Goal: Transaction & Acquisition: Purchase product/service

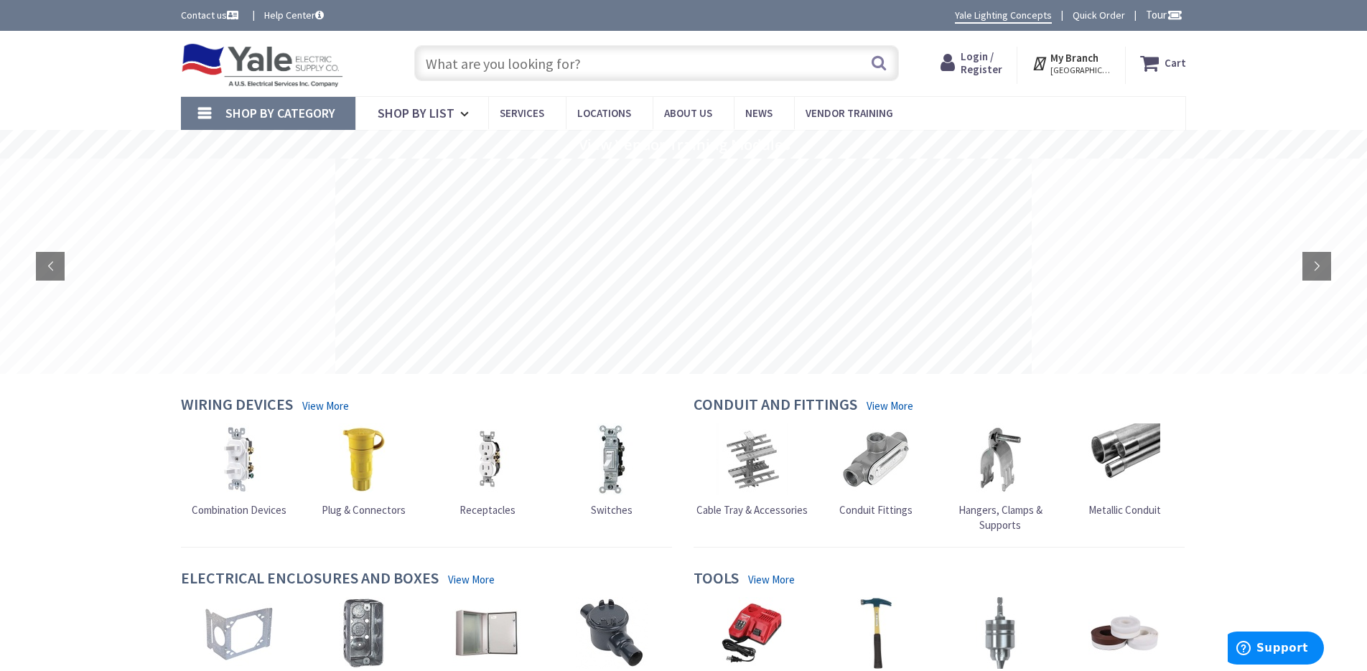
click at [998, 60] on span "Login / Register" at bounding box center [982, 63] width 42 height 27
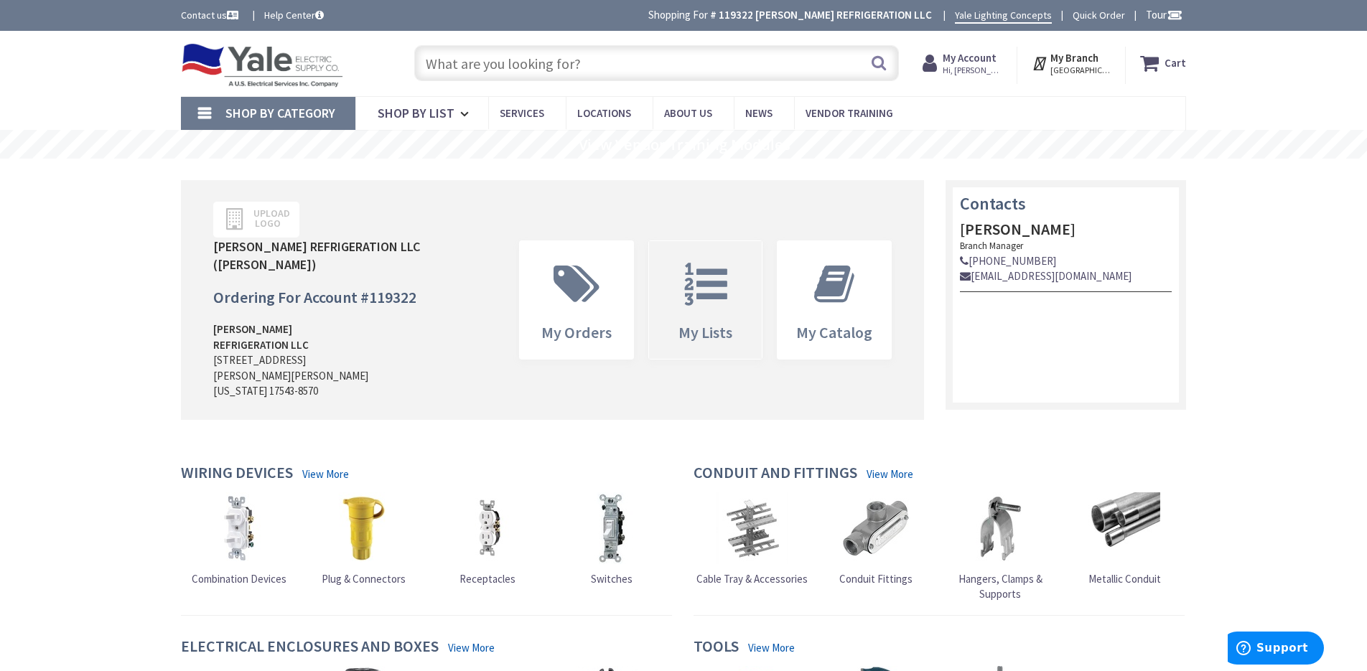
click at [719, 252] on span at bounding box center [706, 284] width 92 height 65
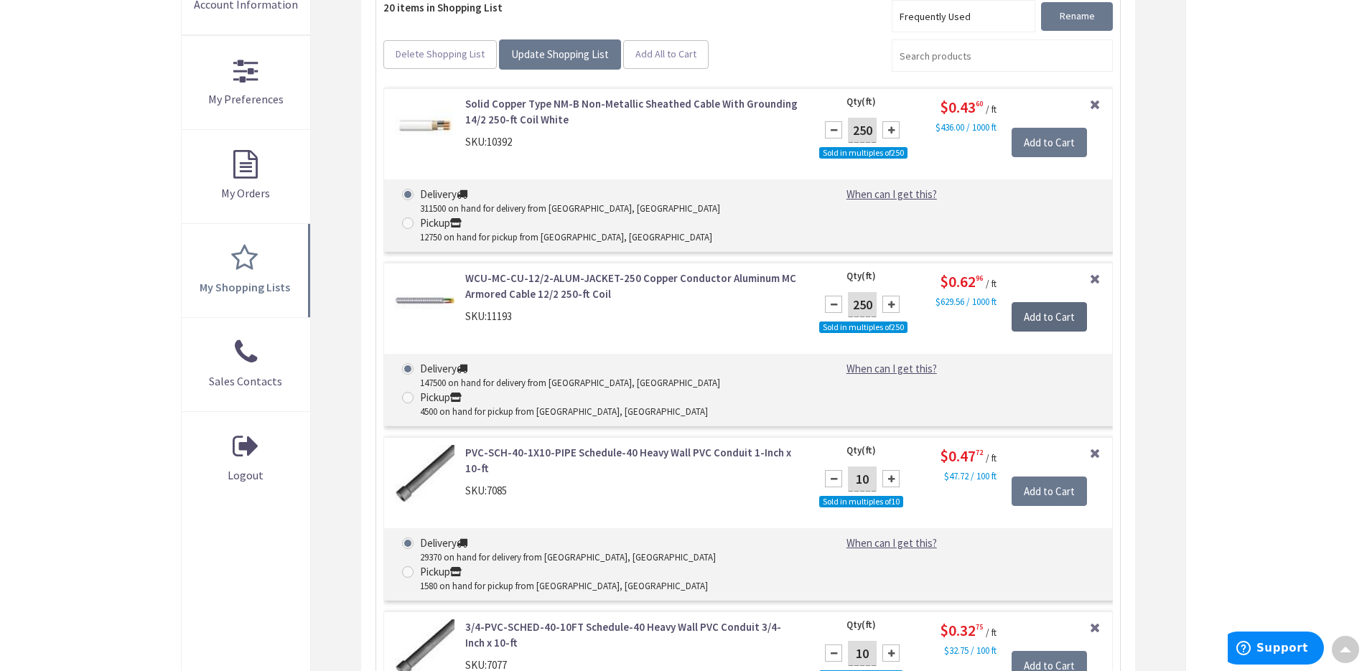
click at [1045, 317] on input "Add to Cart" at bounding box center [1048, 317] width 75 height 30
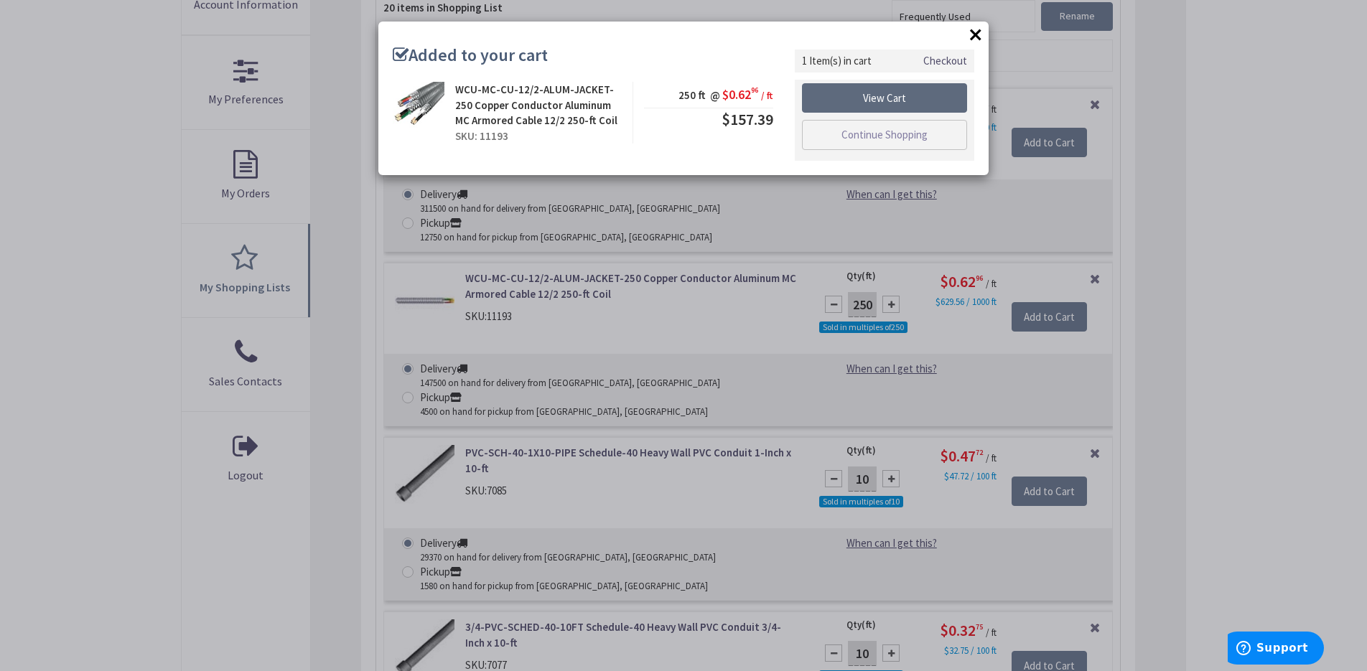
click at [874, 97] on link "View Cart" at bounding box center [884, 98] width 165 height 30
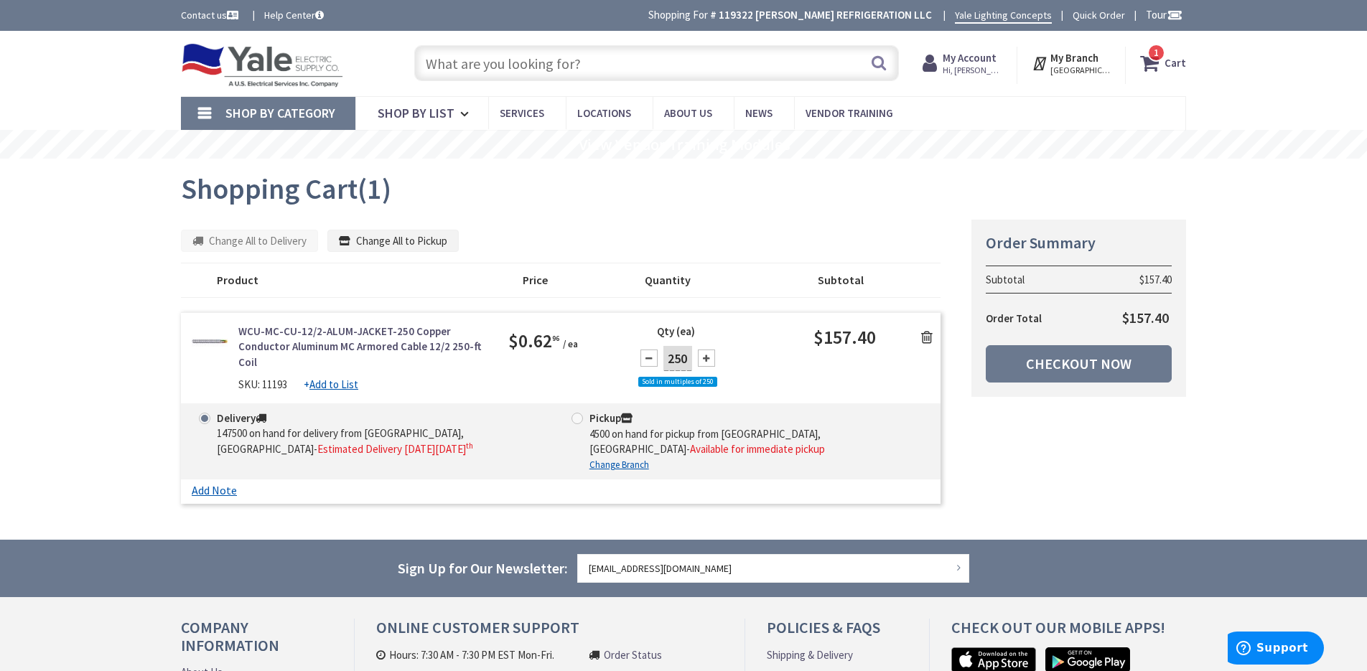
click at [1156, 62] on icon at bounding box center [1152, 63] width 24 height 26
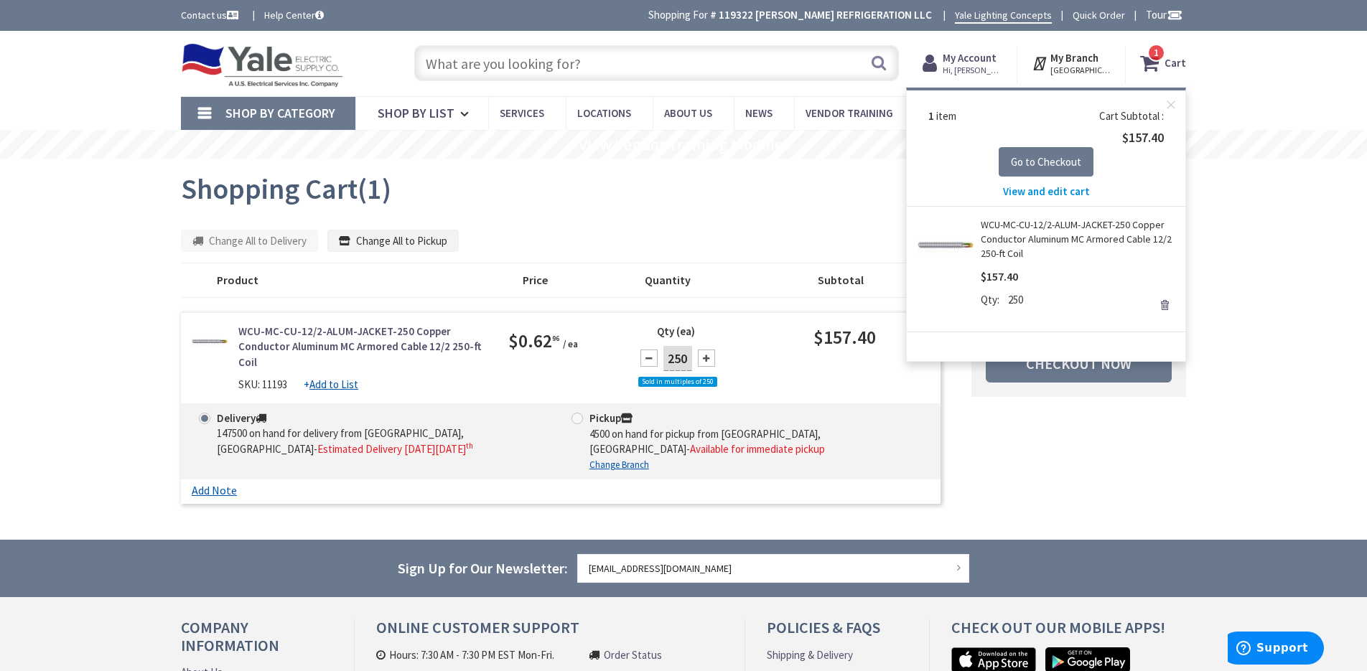
click at [1251, 433] on div "Skip to Content Toggle Nav Search 1 1 1 items Cart My Cart" at bounding box center [683, 451] width 1367 height 840
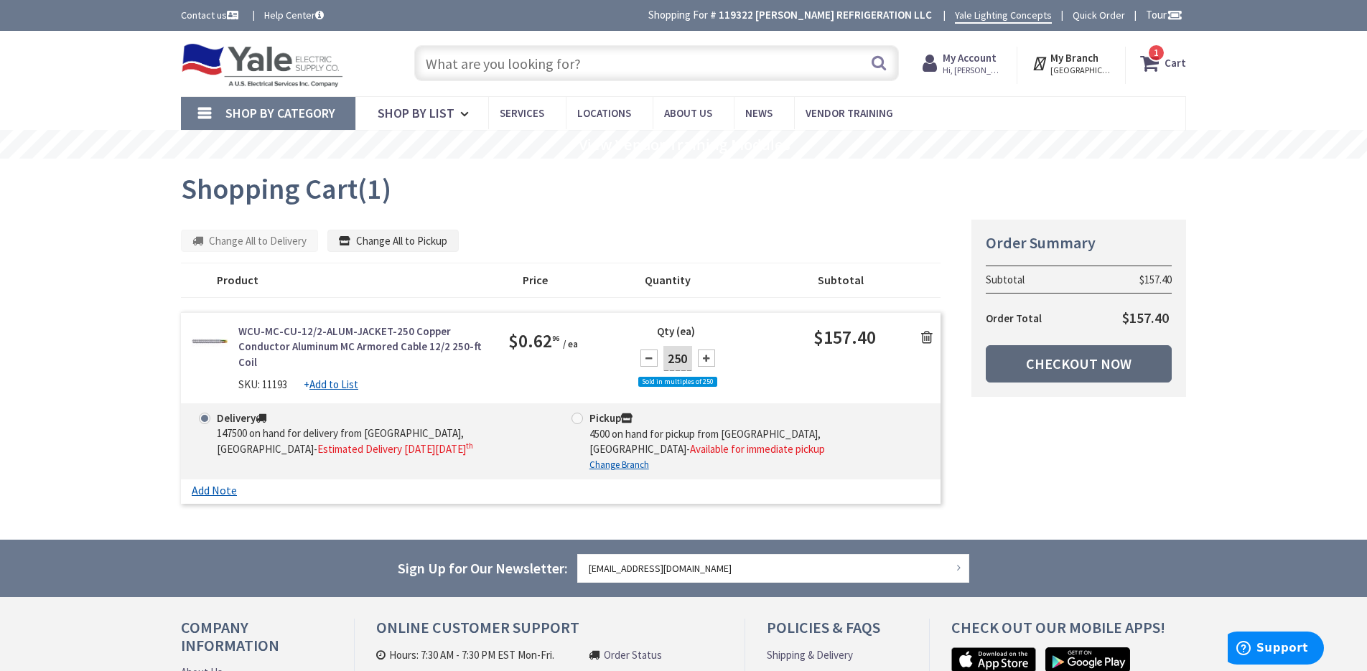
click at [1065, 365] on link "Checkout Now" at bounding box center [1079, 363] width 186 height 37
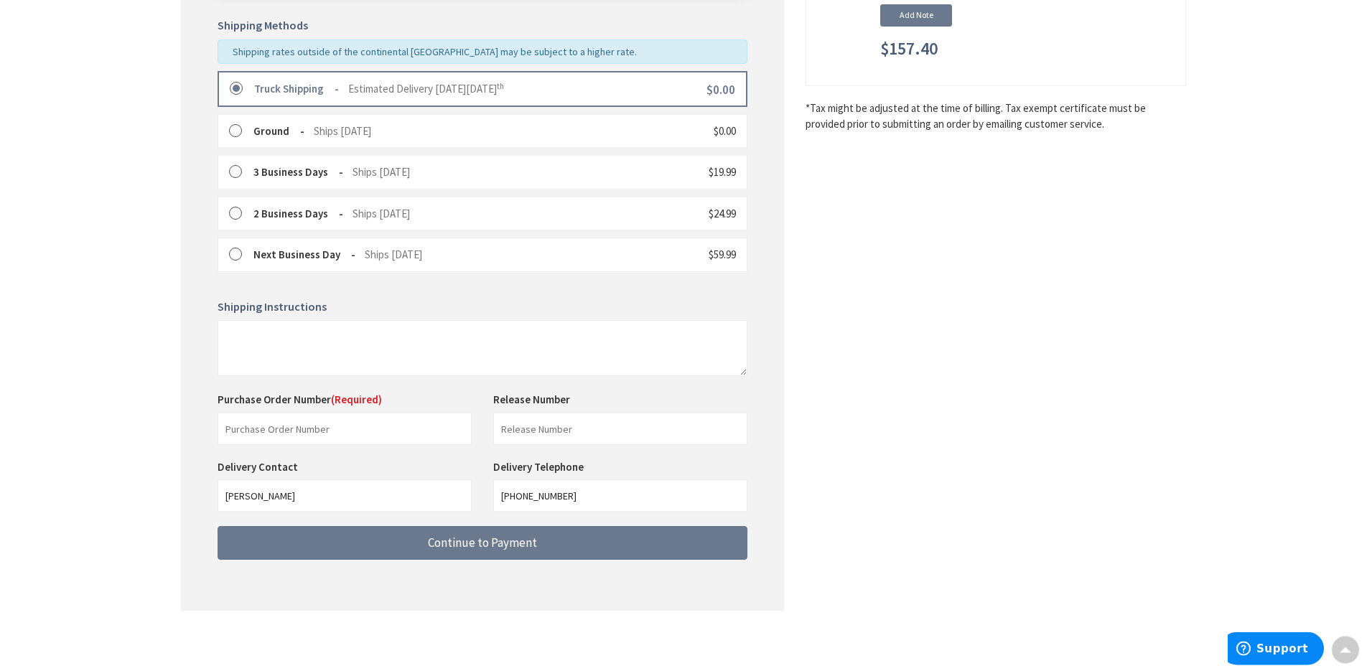
scroll to position [349, 0]
click at [322, 431] on input "text" at bounding box center [345, 428] width 254 height 32
type input "09052025W1"
click at [124, 434] on div "Toggle Nav Checkout Shipping Review & Payment Estimated Total $157.40 1 Some it…" at bounding box center [683, 161] width 1367 height 1020
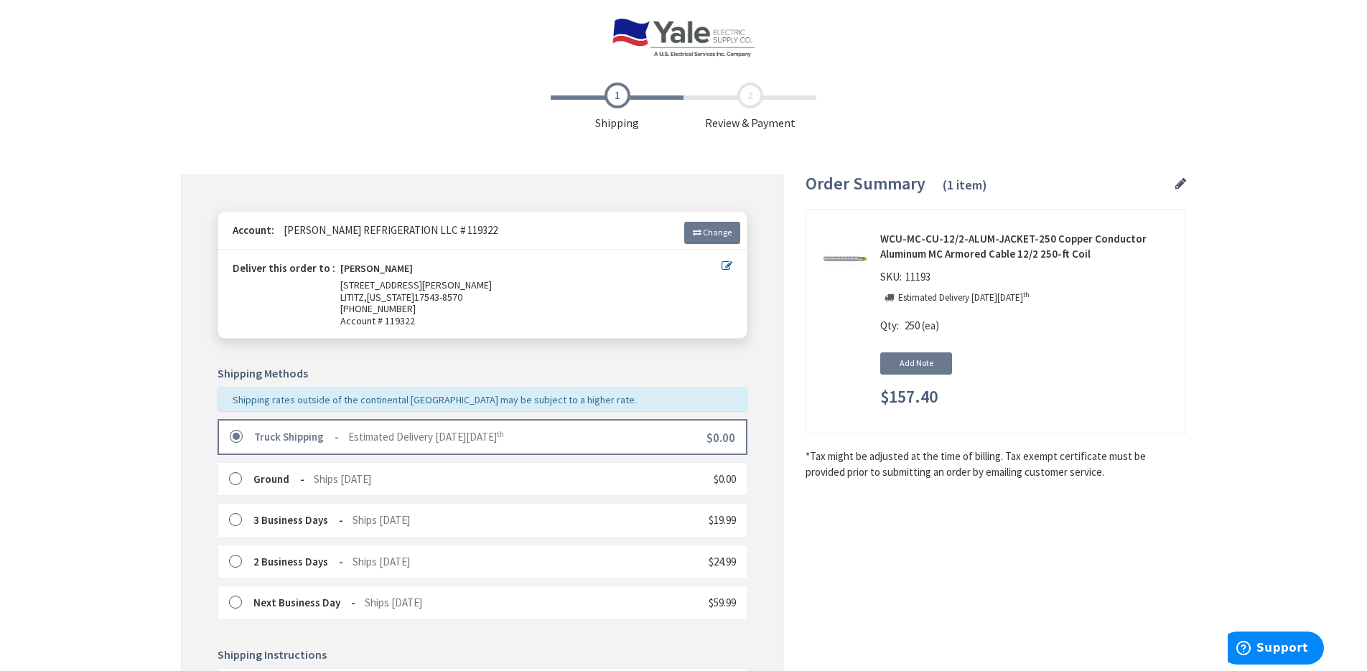
scroll to position [293, 0]
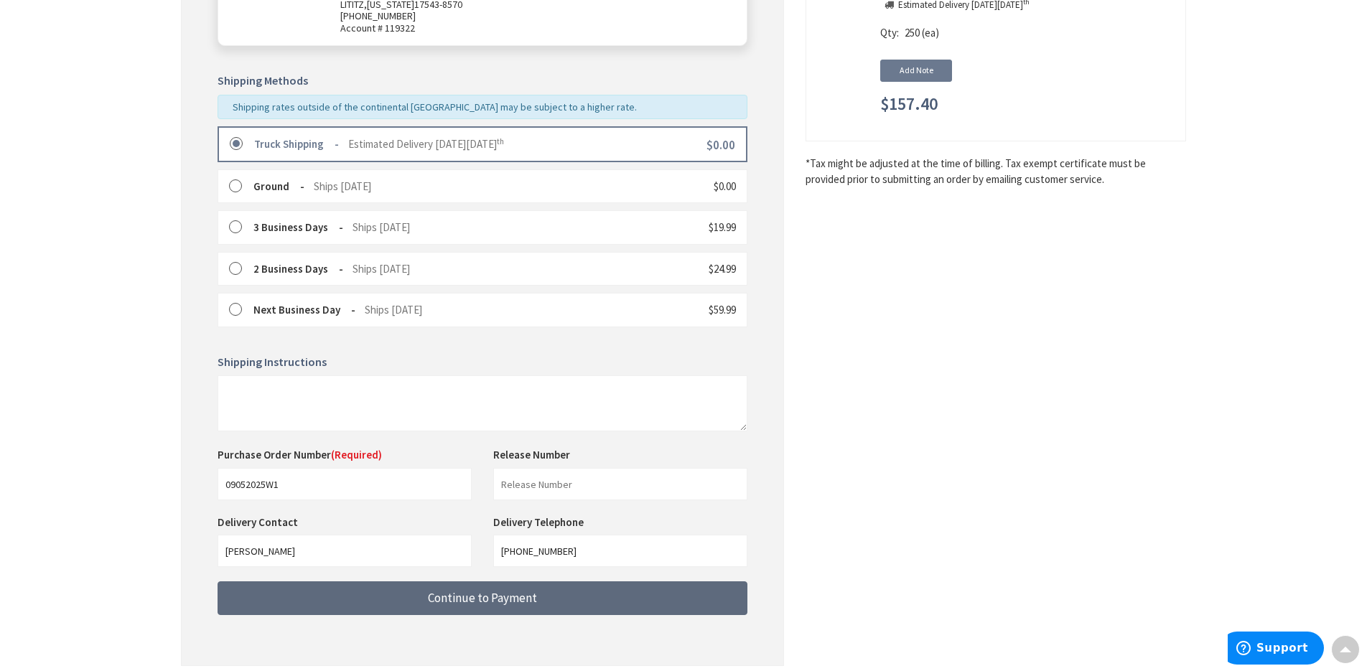
click at [409, 592] on button "Continue to Payment" at bounding box center [483, 598] width 530 height 34
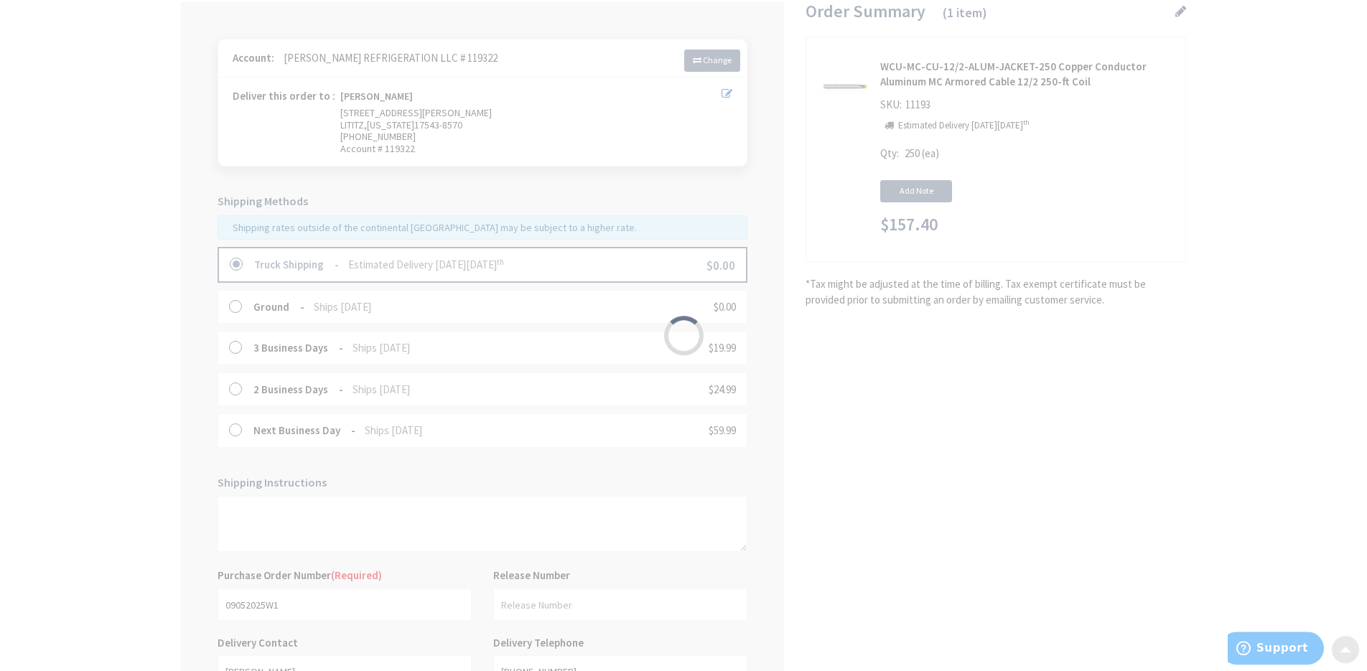
scroll to position [73, 0]
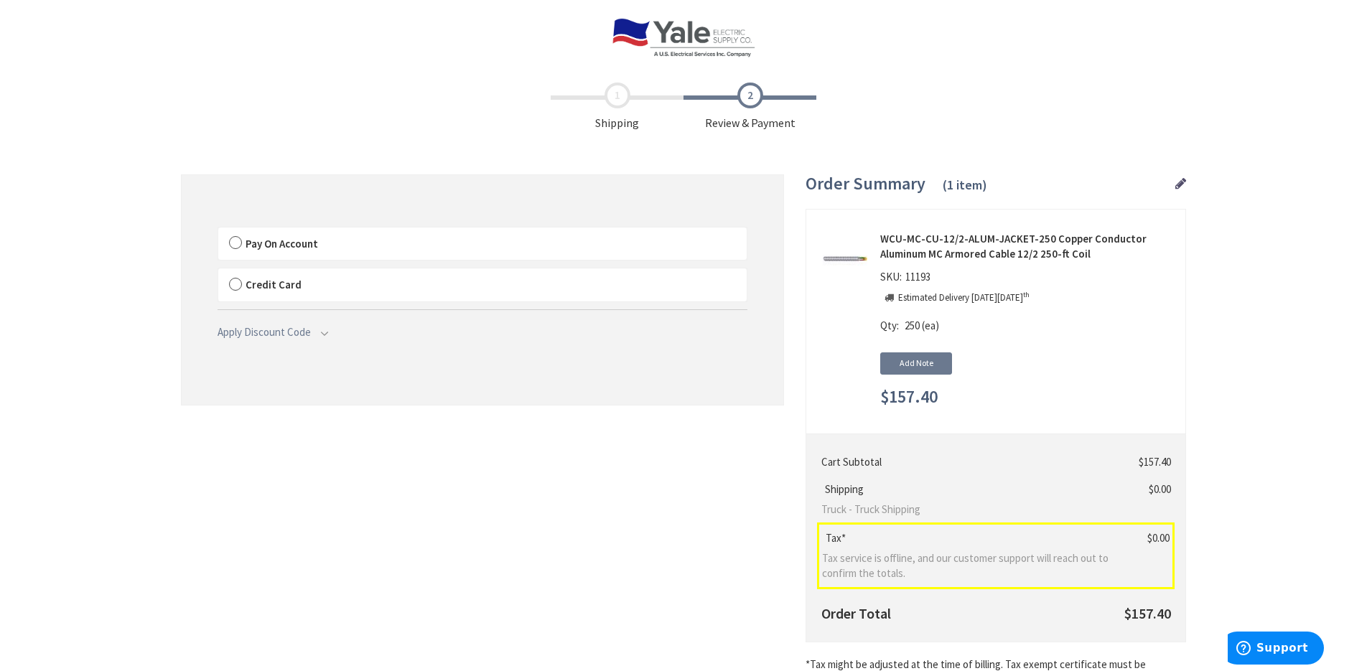
click at [229, 244] on label "Pay On Account" at bounding box center [482, 244] width 528 height 33
click at [218, 230] on input "Pay On Account" at bounding box center [218, 230] width 0 height 0
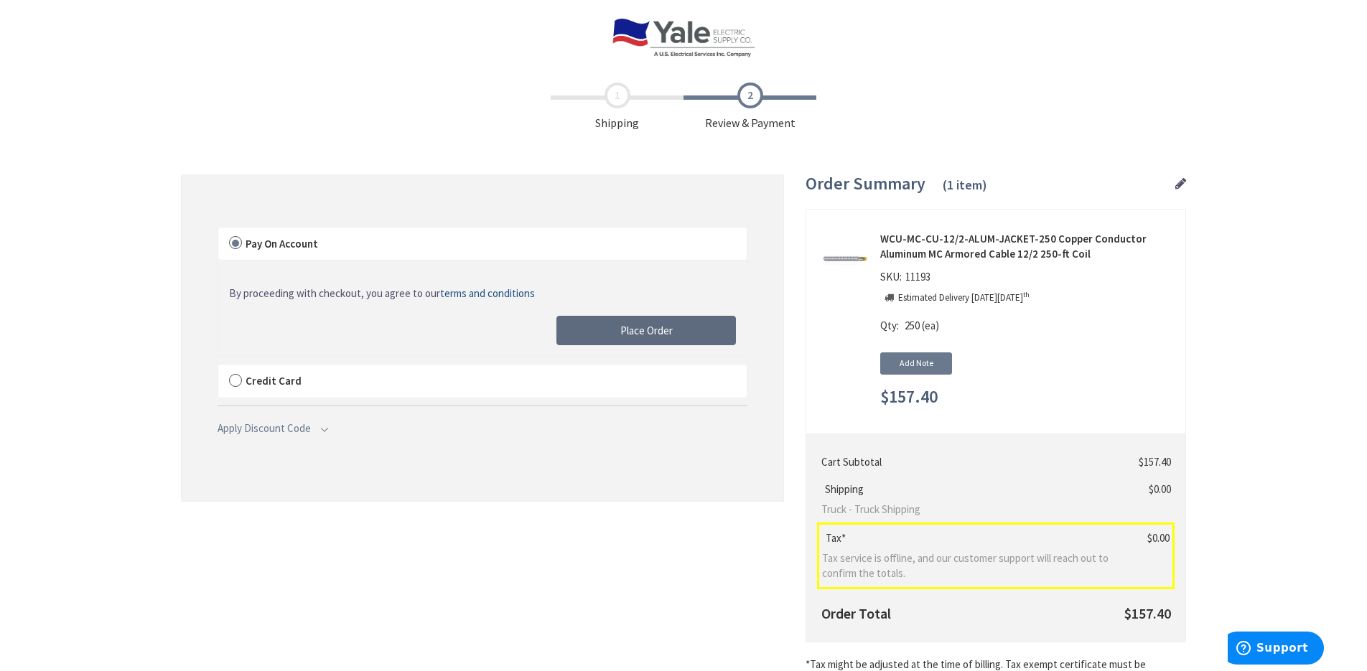
click at [641, 329] on span "Place Order" at bounding box center [646, 331] width 52 height 14
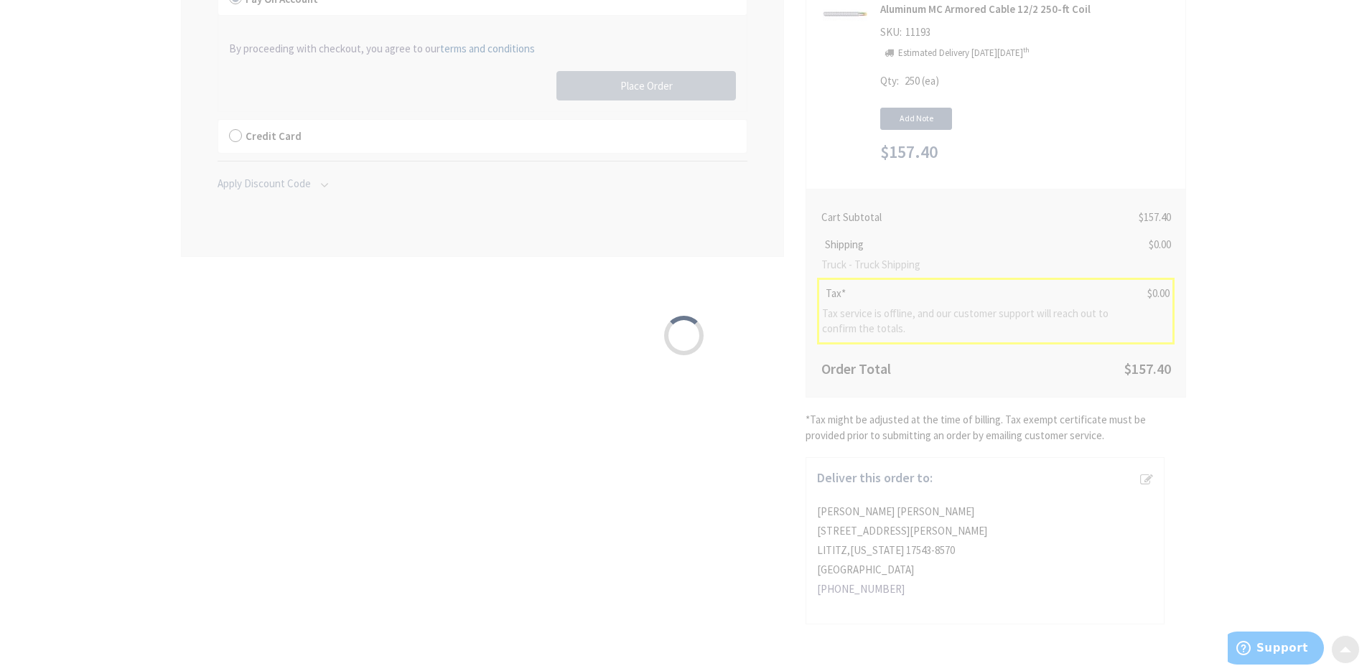
scroll to position [153, 0]
